Goal: Book appointment/travel/reservation

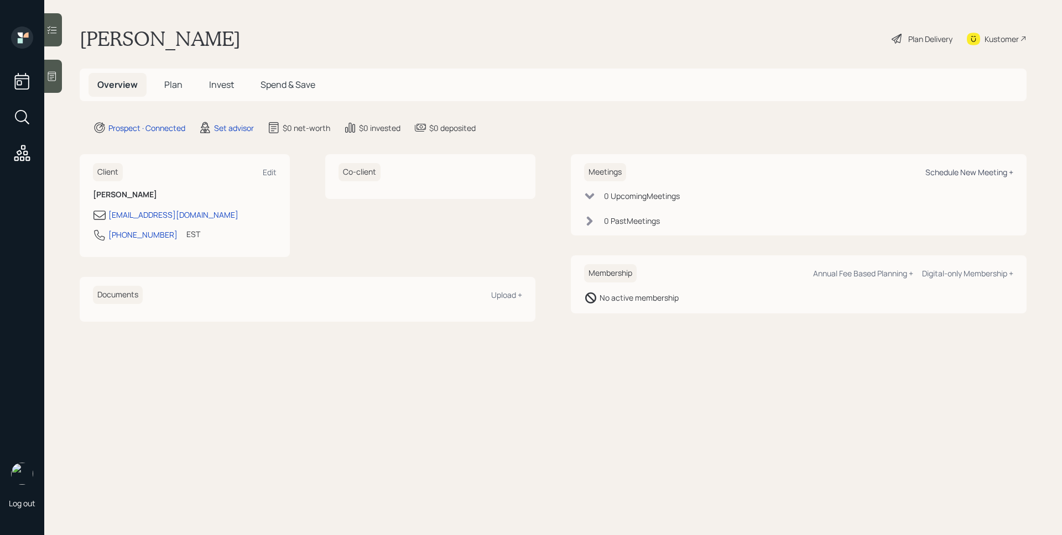
click at [956, 167] on div "Schedule New Meeting +" at bounding box center [969, 172] width 88 height 11
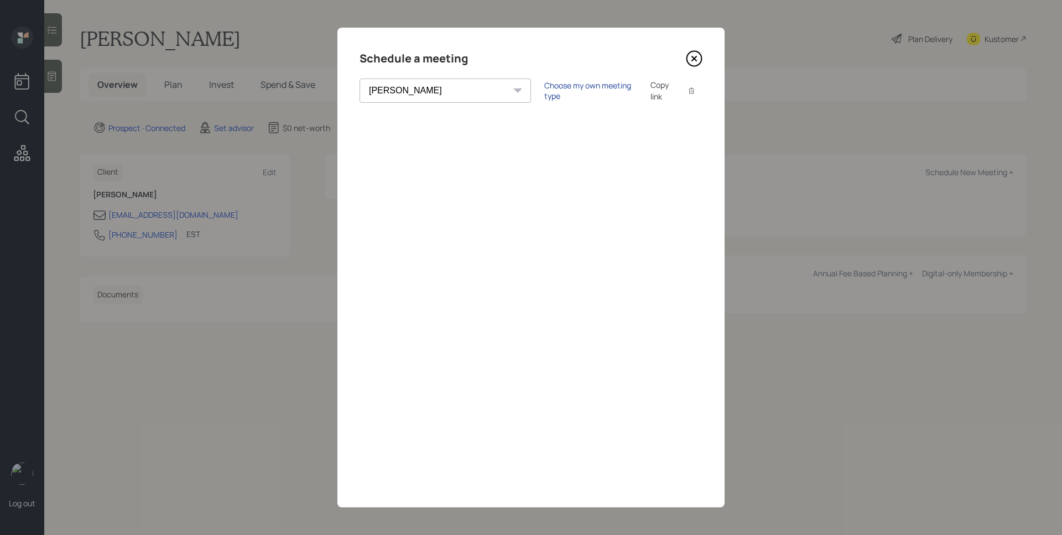
click at [544, 87] on div "Choose my own meeting type" at bounding box center [590, 90] width 93 height 21
click at [449, 95] on select "[PERSON_NAME] [PERSON_NAME] [PERSON_NAME] [PERSON_NAME] [PERSON_NAME] [PERSON_N…" at bounding box center [454, 91] width 191 height 24
select select "205a2f49-d305-4782-8e90-e36bafbe5565"
click at [359, 79] on select "[PERSON_NAME] [PERSON_NAME] [PERSON_NAME] [PERSON_NAME] [PERSON_NAME] [PERSON_N…" at bounding box center [454, 91] width 191 height 24
click at [692, 63] on icon at bounding box center [694, 58] width 17 height 17
